Goal: Find specific page/section: Find specific page/section

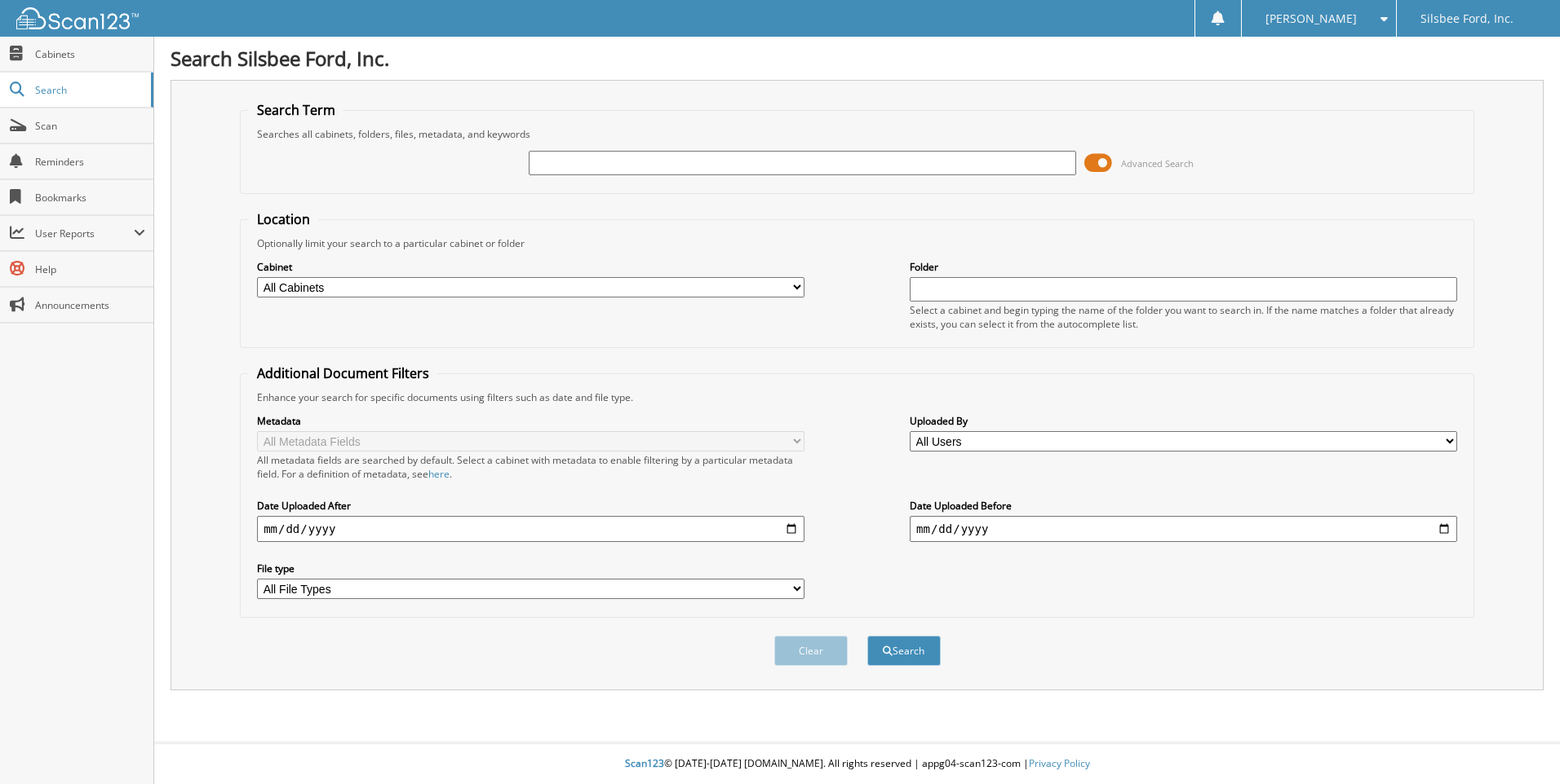
click at [706, 170] on input "text" at bounding box center [801, 162] width 547 height 24
type input "05360"
click at [867, 636] on button "Search" at bounding box center [904, 651] width 73 height 30
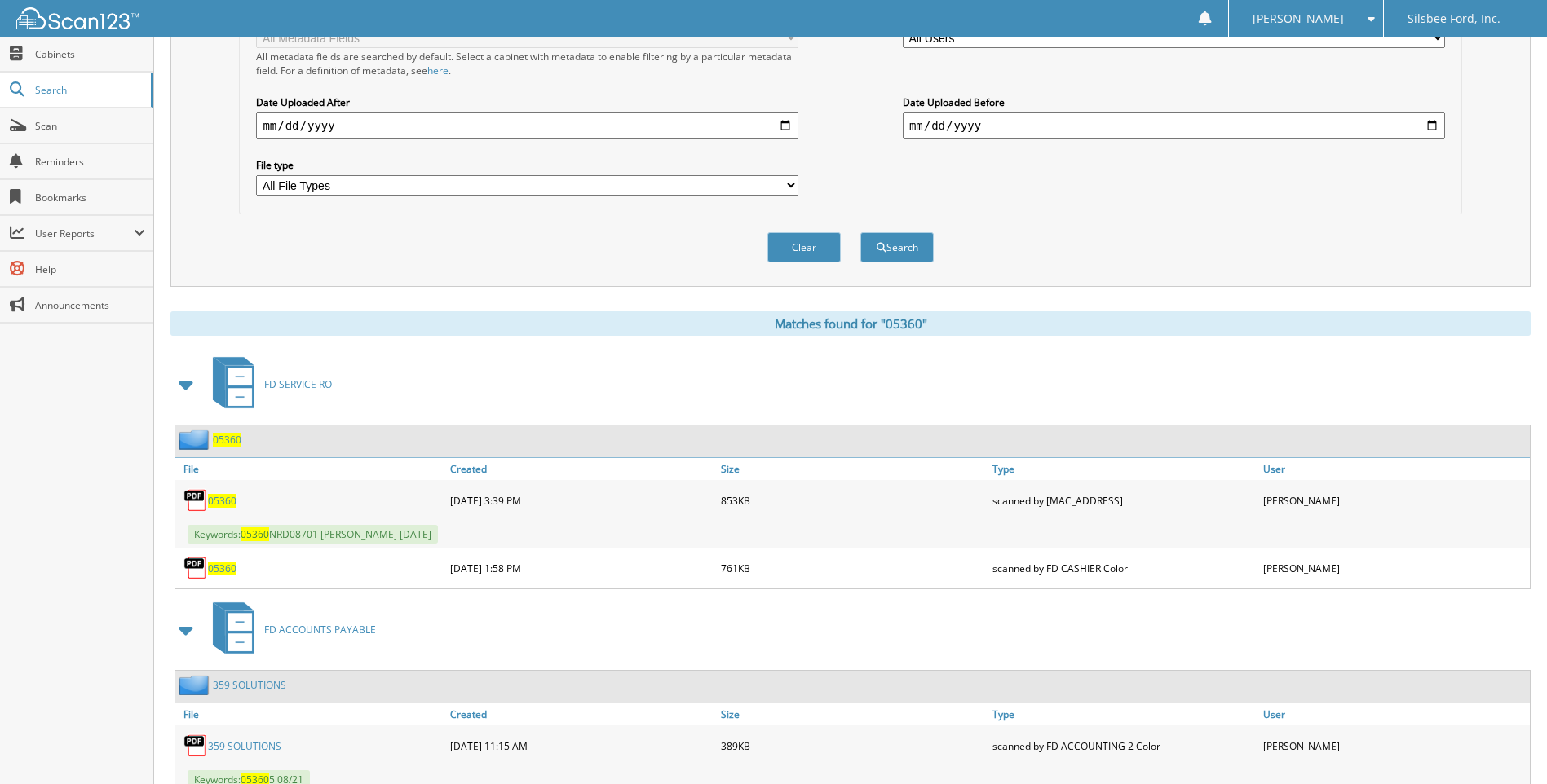
scroll to position [408, 0]
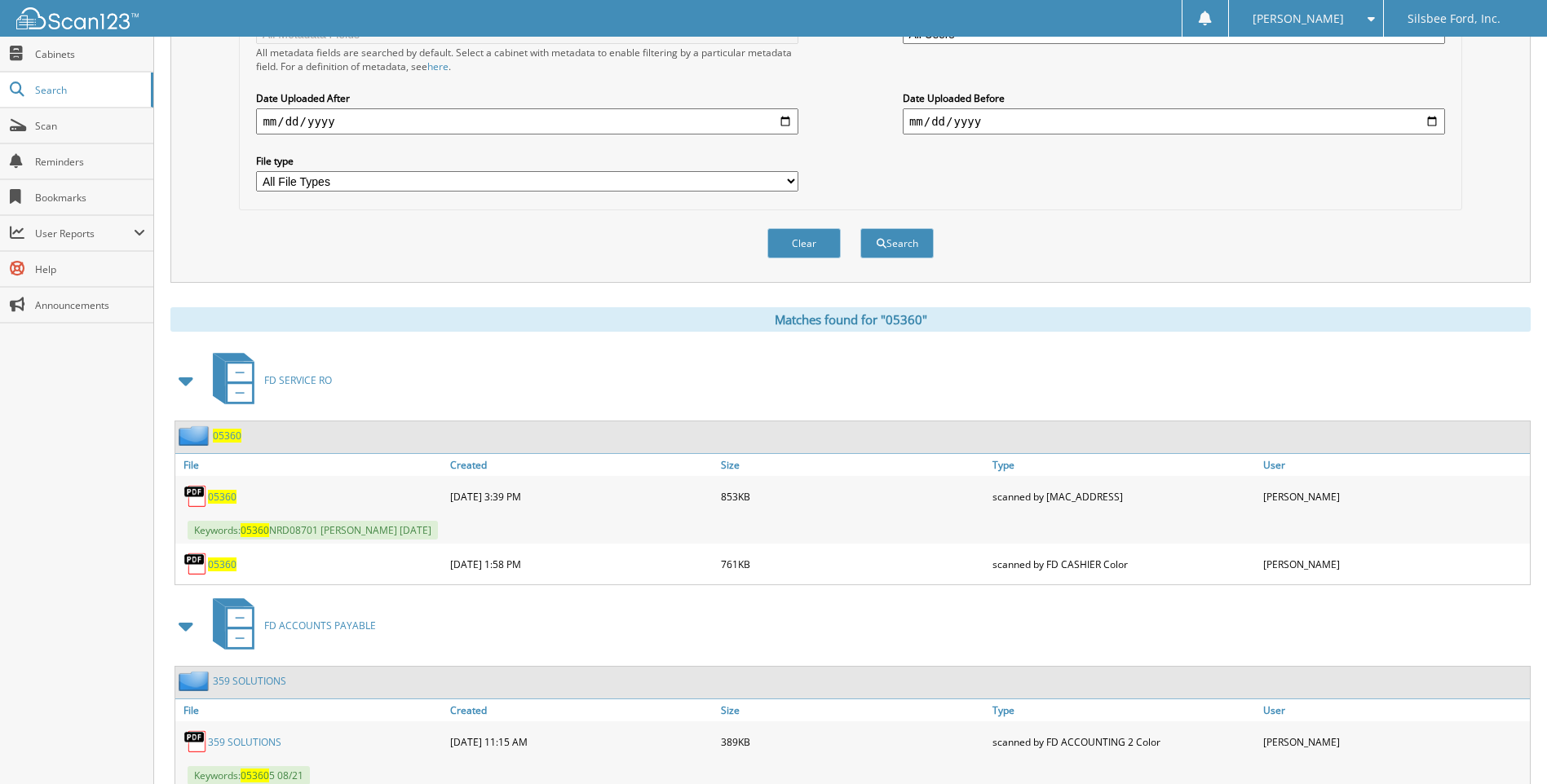
click at [213, 499] on span "05360" at bounding box center [222, 497] width 29 height 14
